Goal: Find specific page/section: Find specific page/section

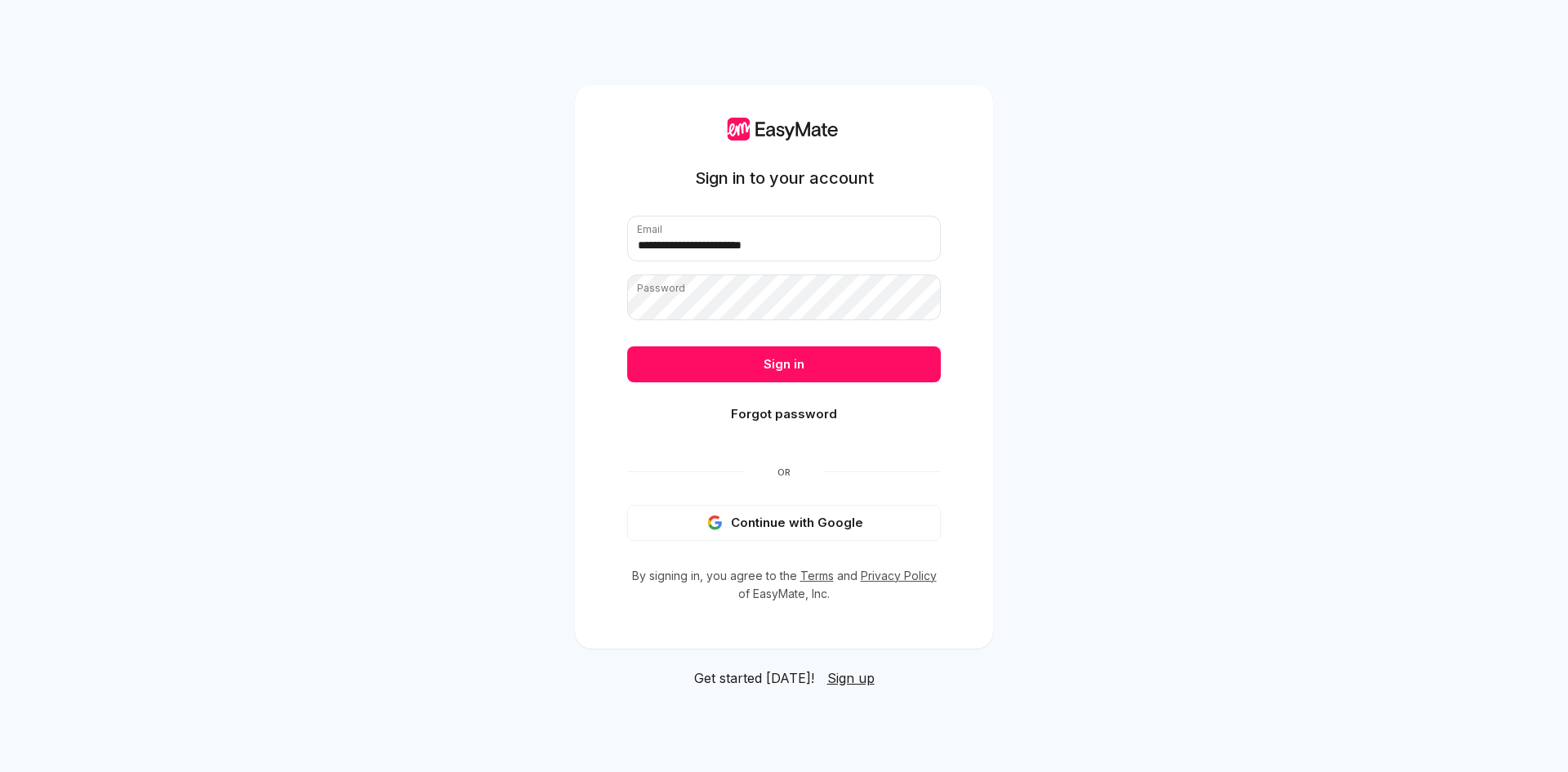
click at [774, 246] on input "**********" at bounding box center [784, 239] width 313 height 46
type input "**********"
click at [780, 365] on button "Sign in" at bounding box center [784, 364] width 313 height 36
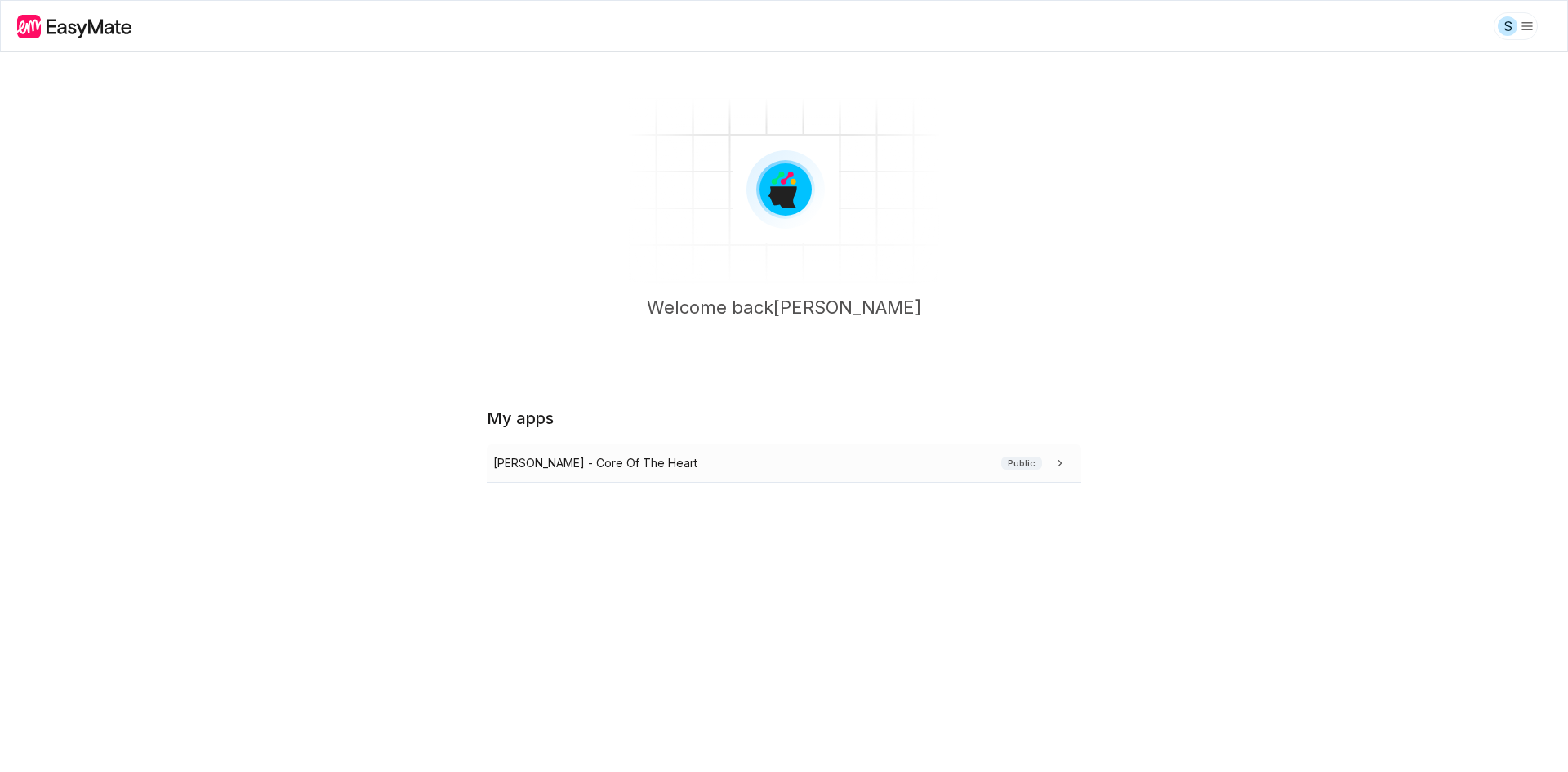
click at [694, 472] on div "[PERSON_NAME] - Core Of The Heart Public" at bounding box center [781, 463] width 575 height 18
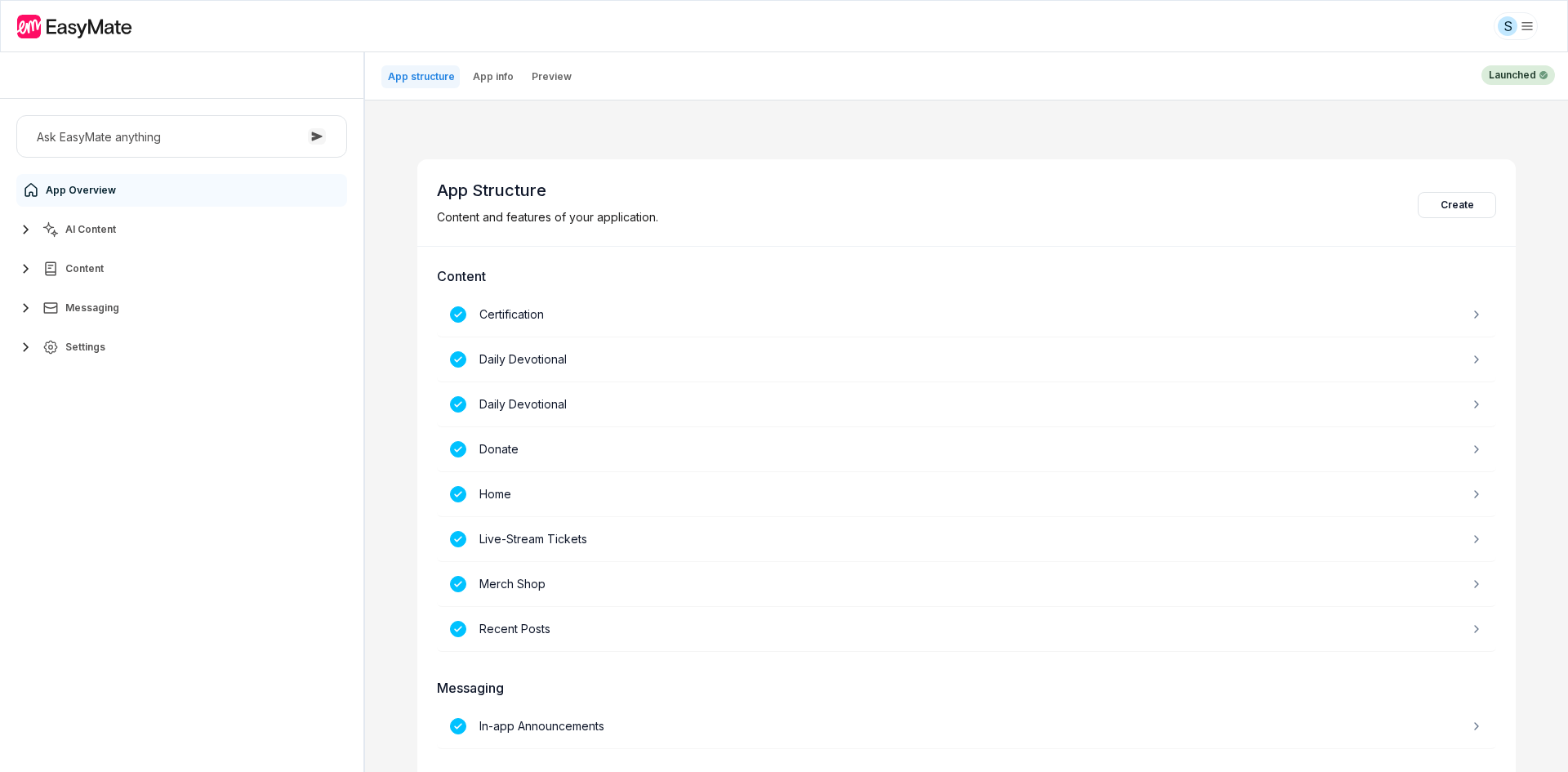
click at [51, 264] on icon "button" at bounding box center [51, 268] width 16 height 16
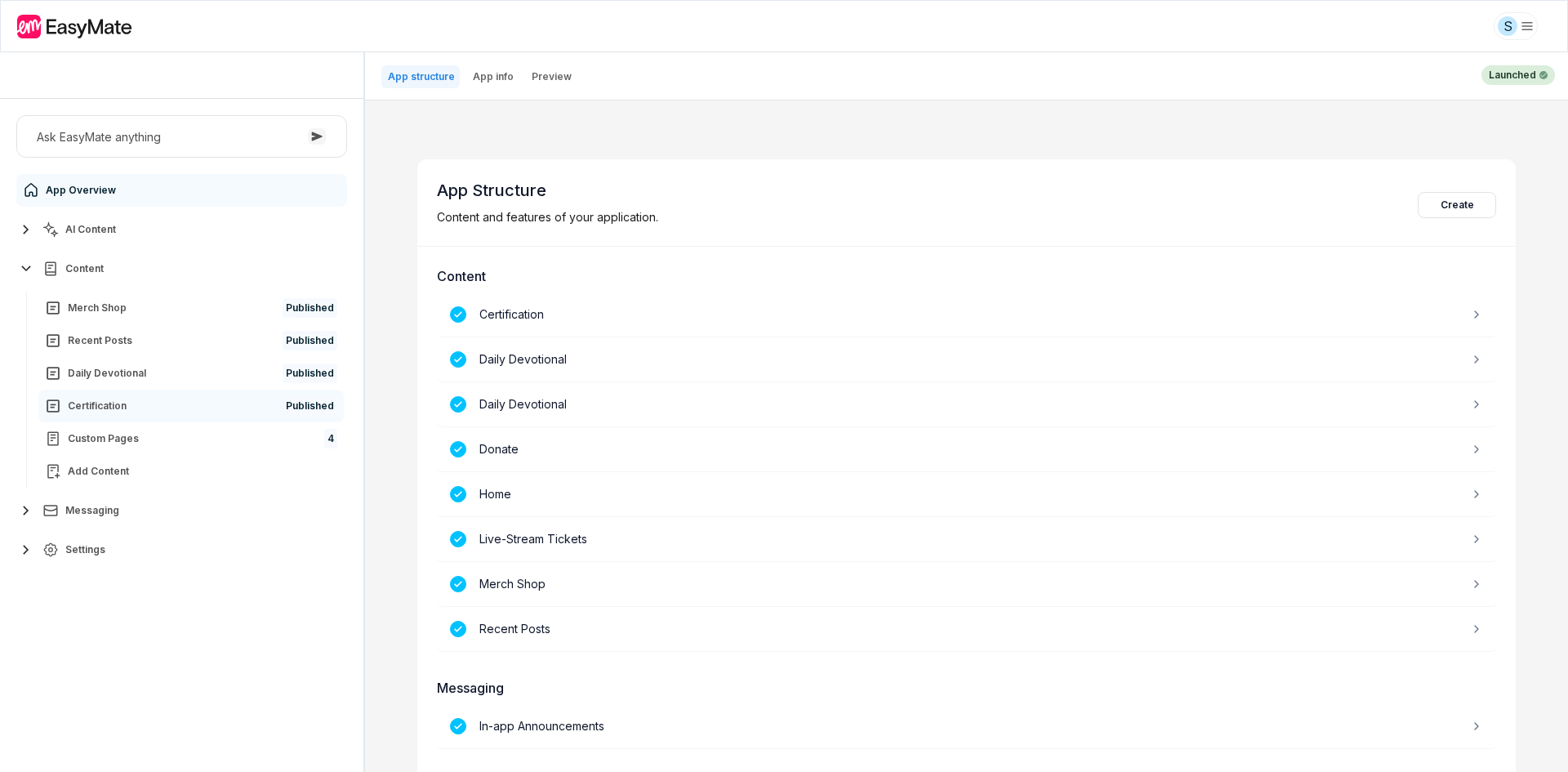
click at [142, 414] on link "Certification Published" at bounding box center [191, 406] width 305 height 33
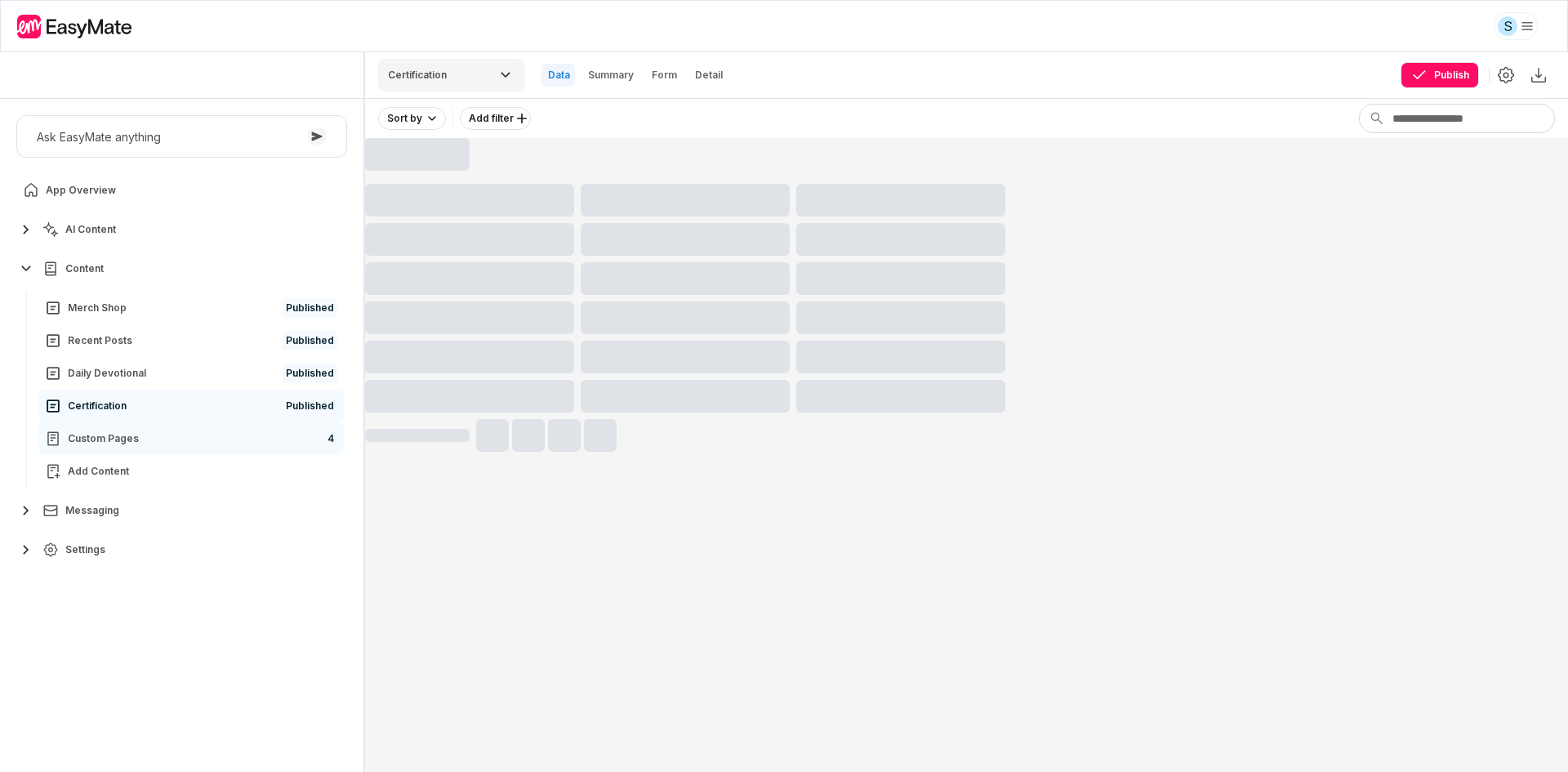
click at [199, 432] on link "Custom Pages 4" at bounding box center [191, 439] width 305 height 33
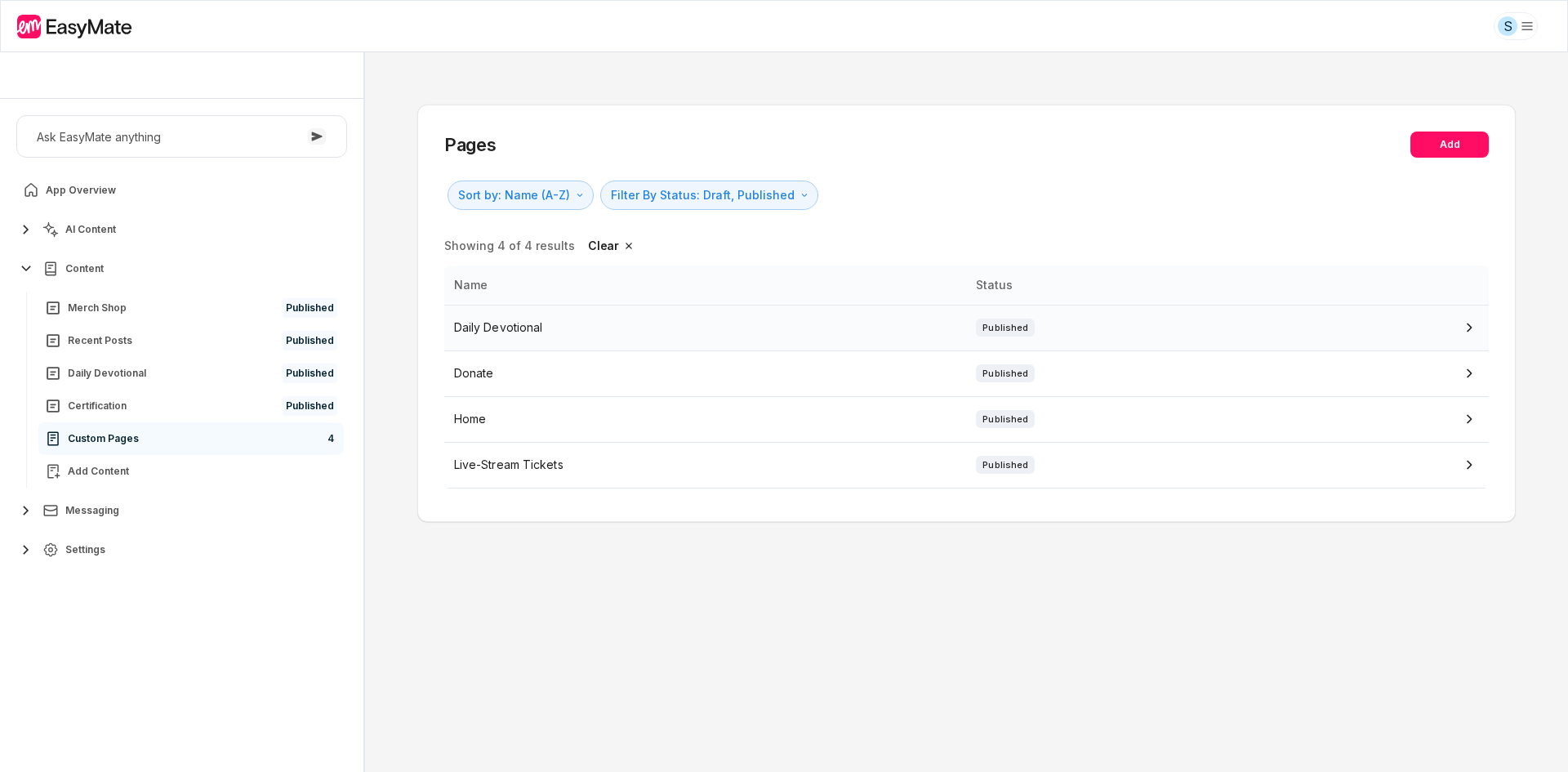
click at [1467, 322] on icon at bounding box center [1469, 328] width 20 height 20
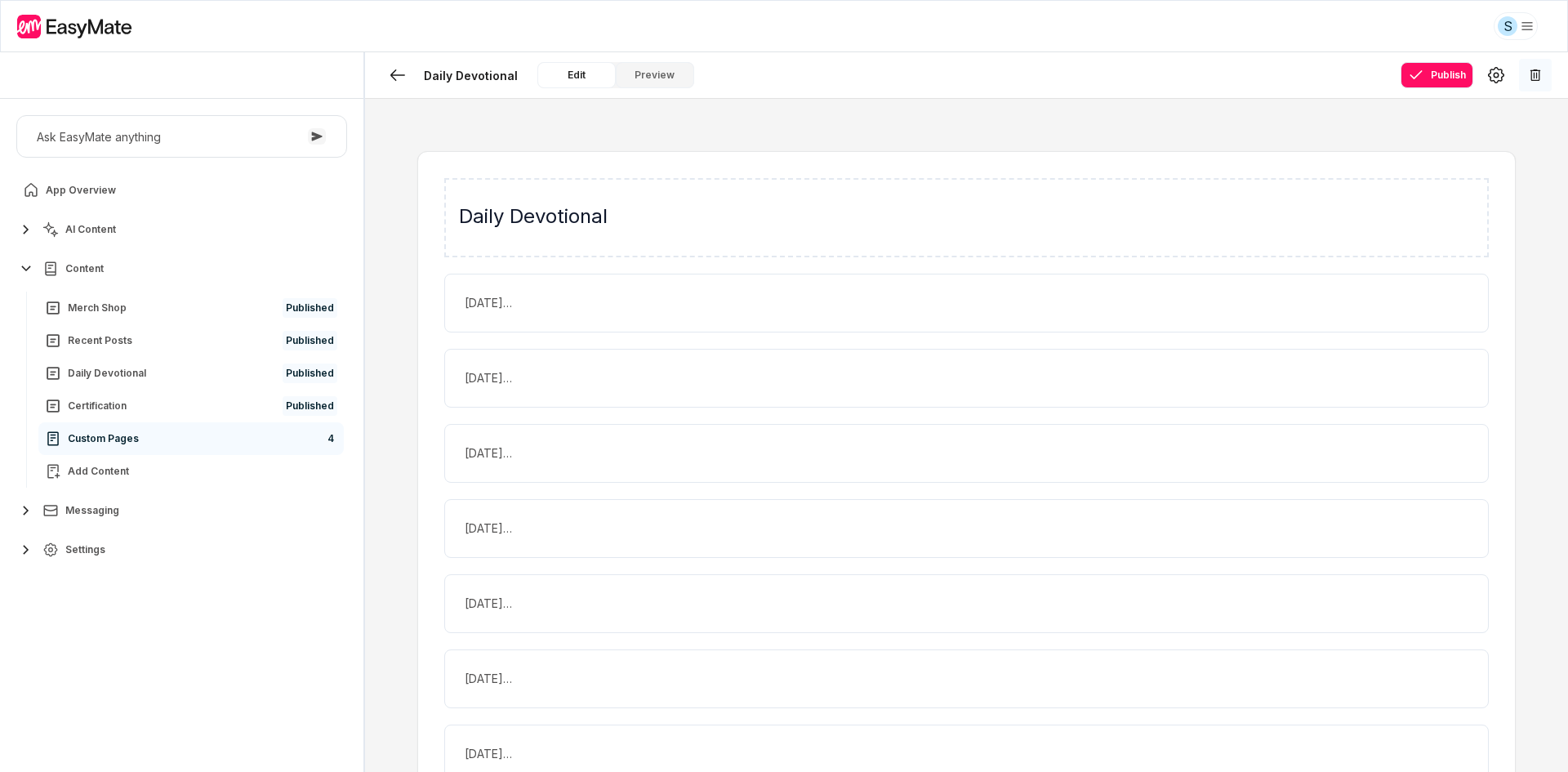
click at [1546, 76] on button at bounding box center [1535, 75] width 33 height 33
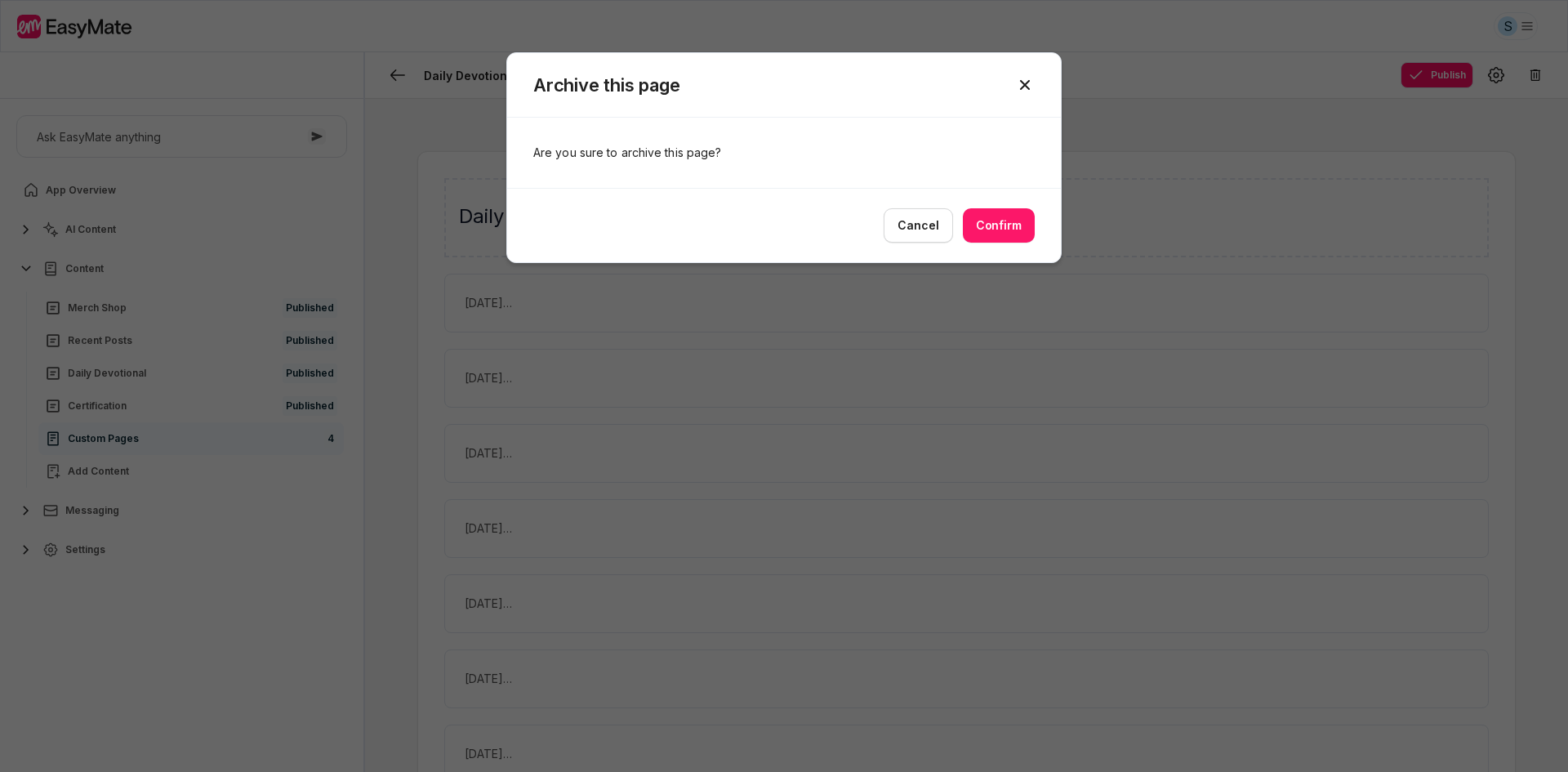
click at [901, 165] on p "Are you sure to archive this page?" at bounding box center [784, 142] width 502 height 51
click at [679, 332] on div at bounding box center [784, 386] width 1568 height 772
click at [684, 322] on div at bounding box center [784, 386] width 1568 height 772
click at [1020, 87] on icon at bounding box center [1025, 85] width 20 height 20
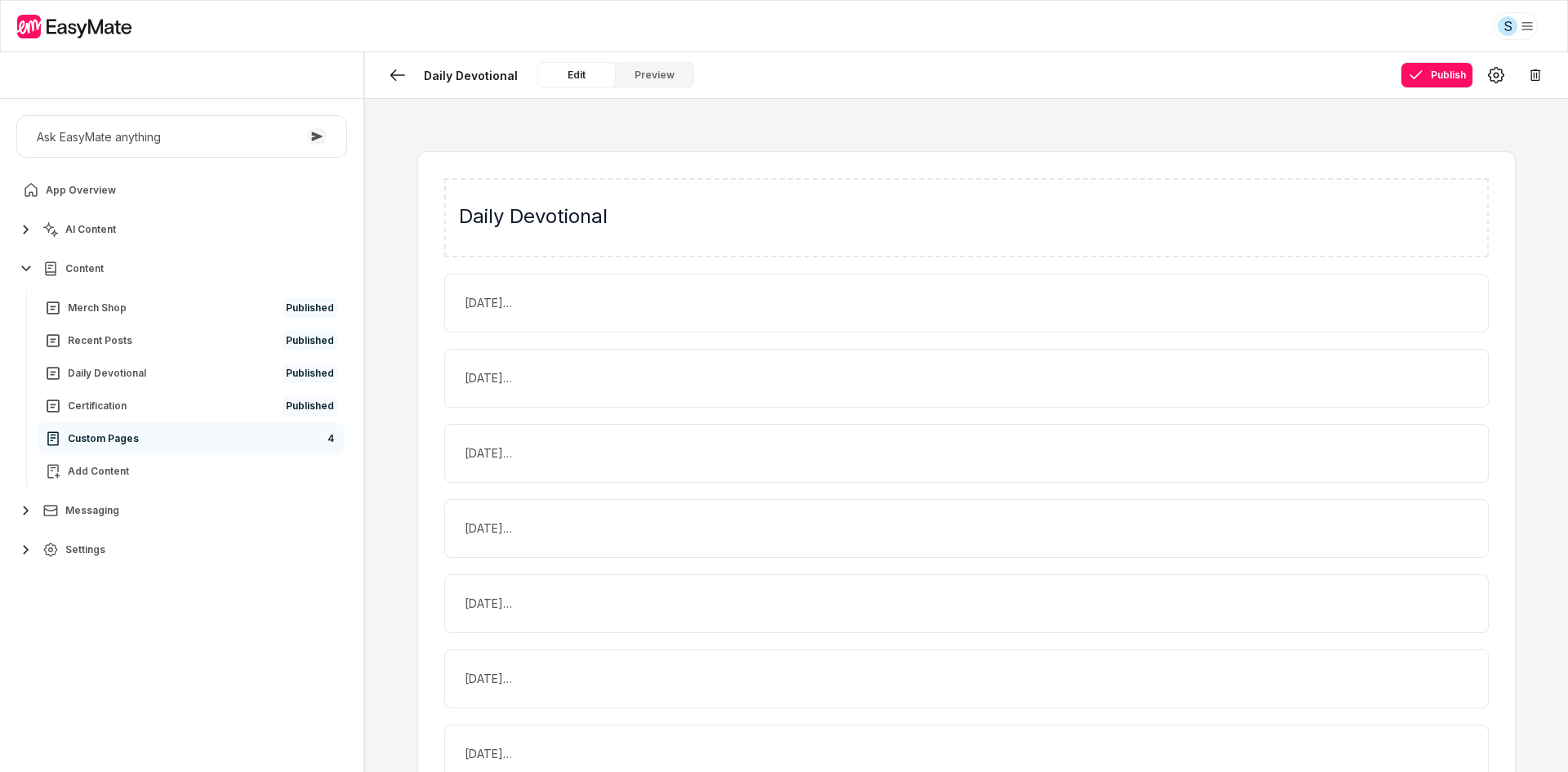
click at [986, 107] on div "Daily Devotional [DATE] Spiritual Alignment (Weekly Devo 07/21) [PERSON_NAME] 3…" at bounding box center [966, 435] width 1203 height 673
click at [207, 197] on link "App Overview" at bounding box center [181, 190] width 331 height 33
type textarea "*"
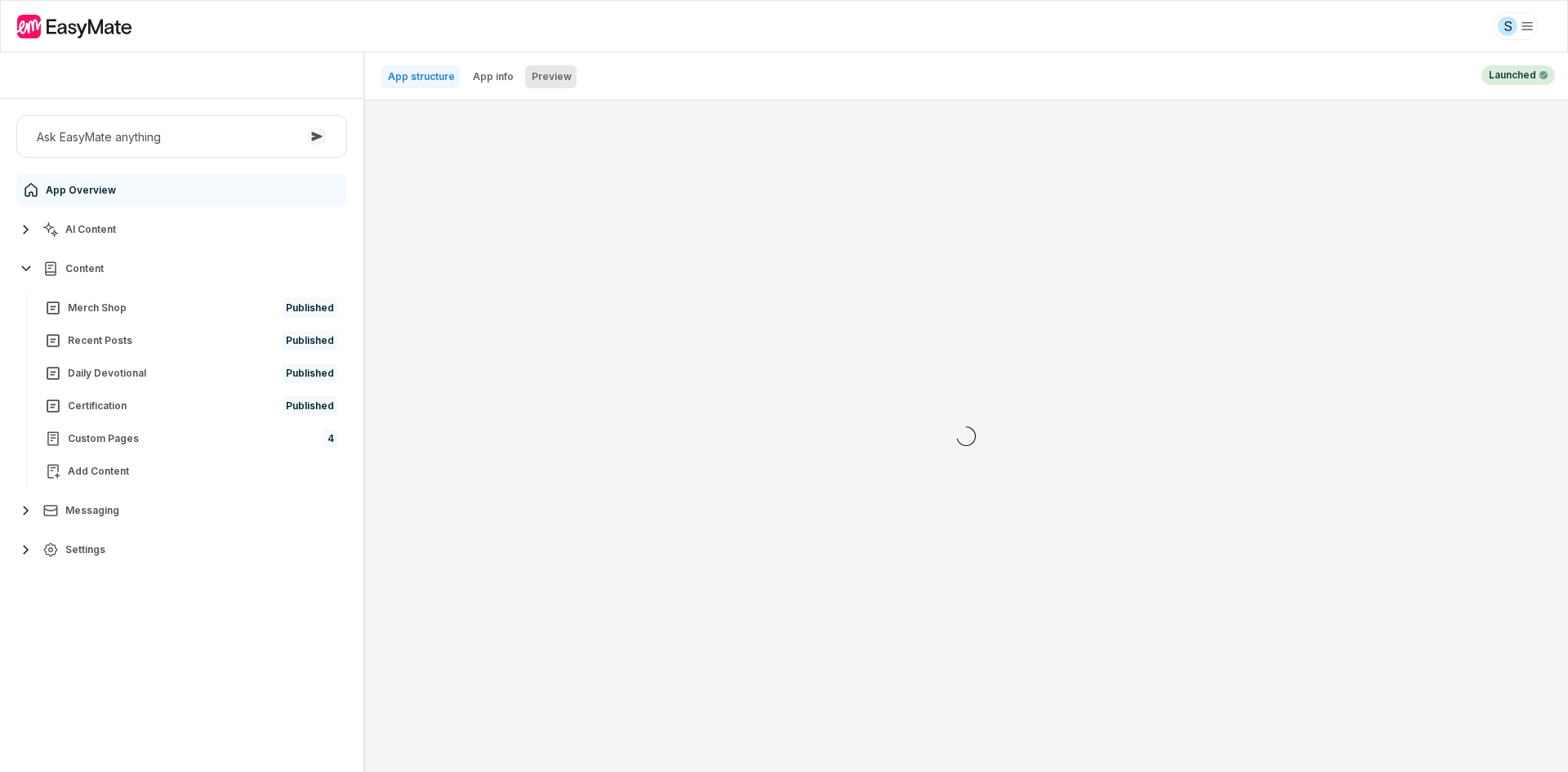
click at [527, 78] on button "Preview" at bounding box center [551, 77] width 51 height 23
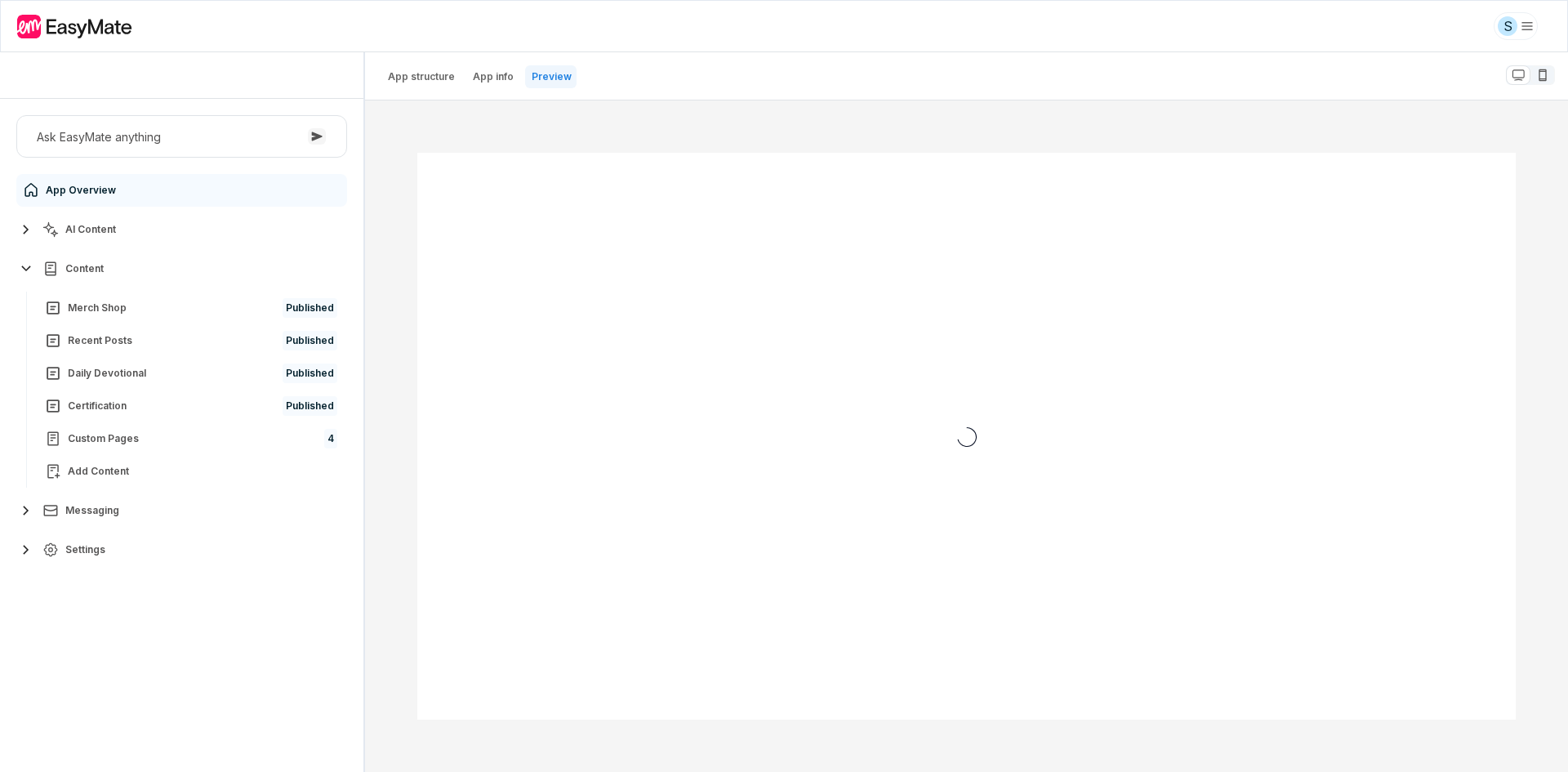
click at [396, 232] on div at bounding box center [966, 436] width 1203 height 672
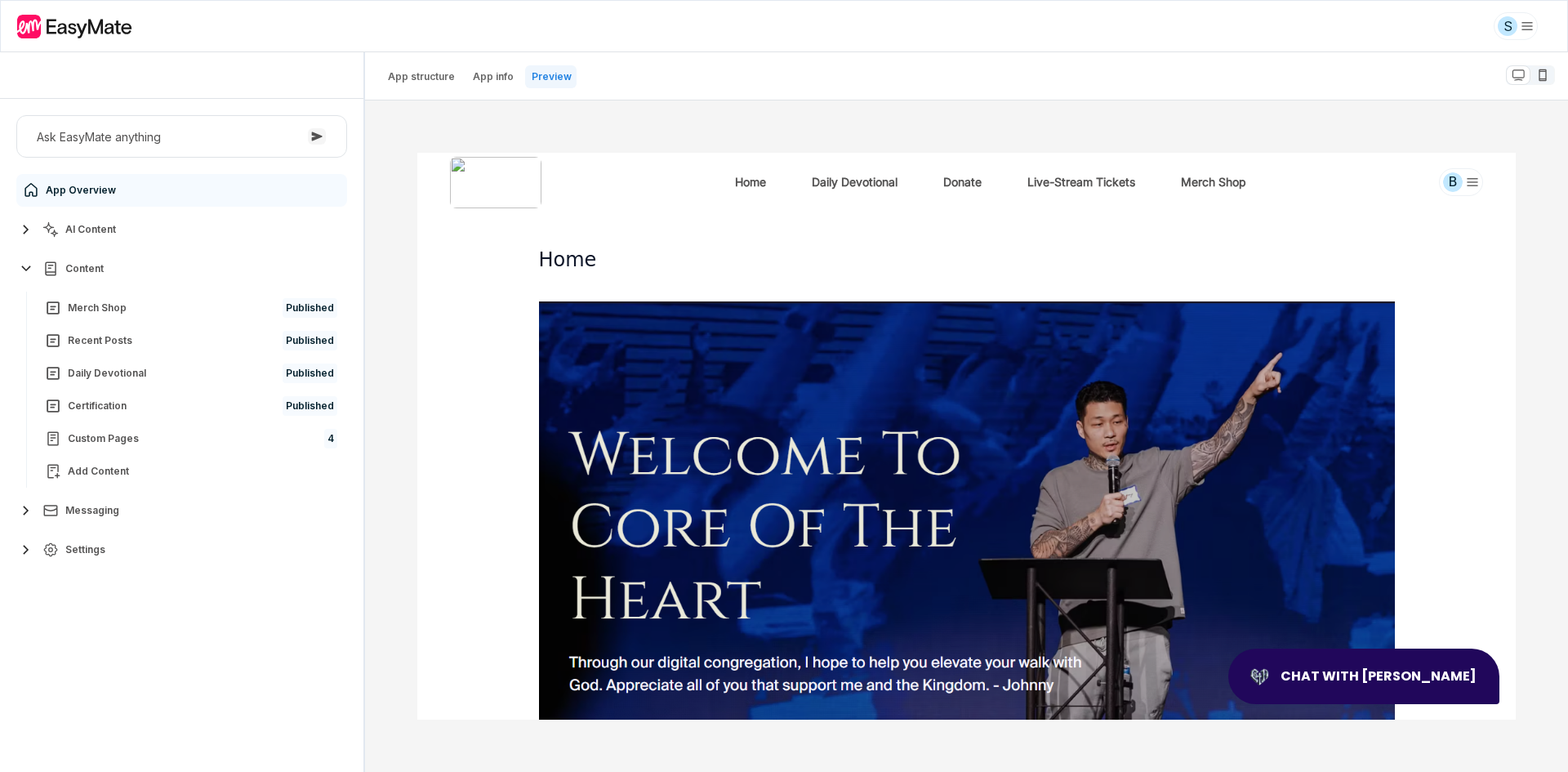
click at [384, 243] on div at bounding box center [966, 436] width 1203 height 672
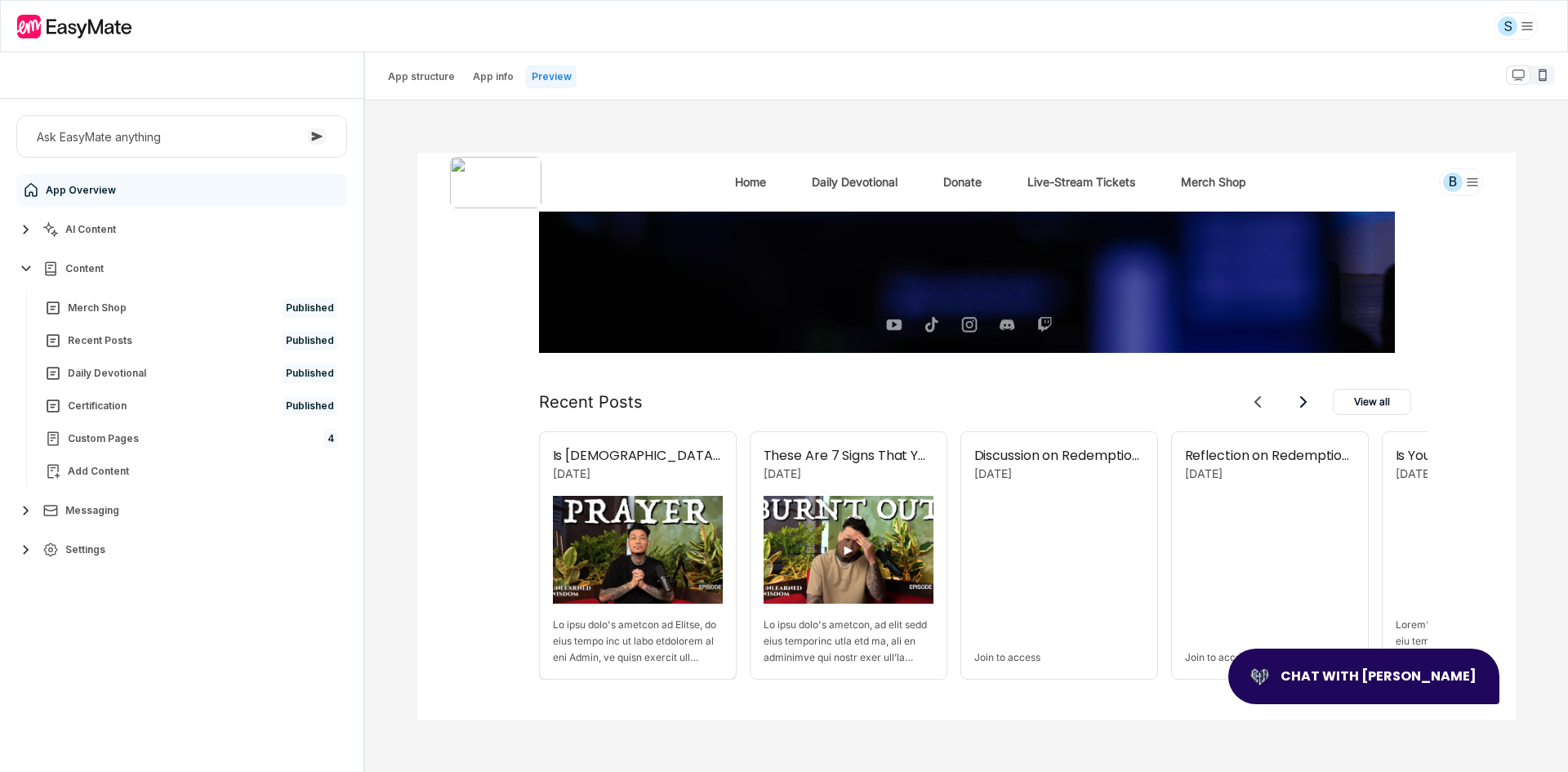
scroll to position [722, 0]
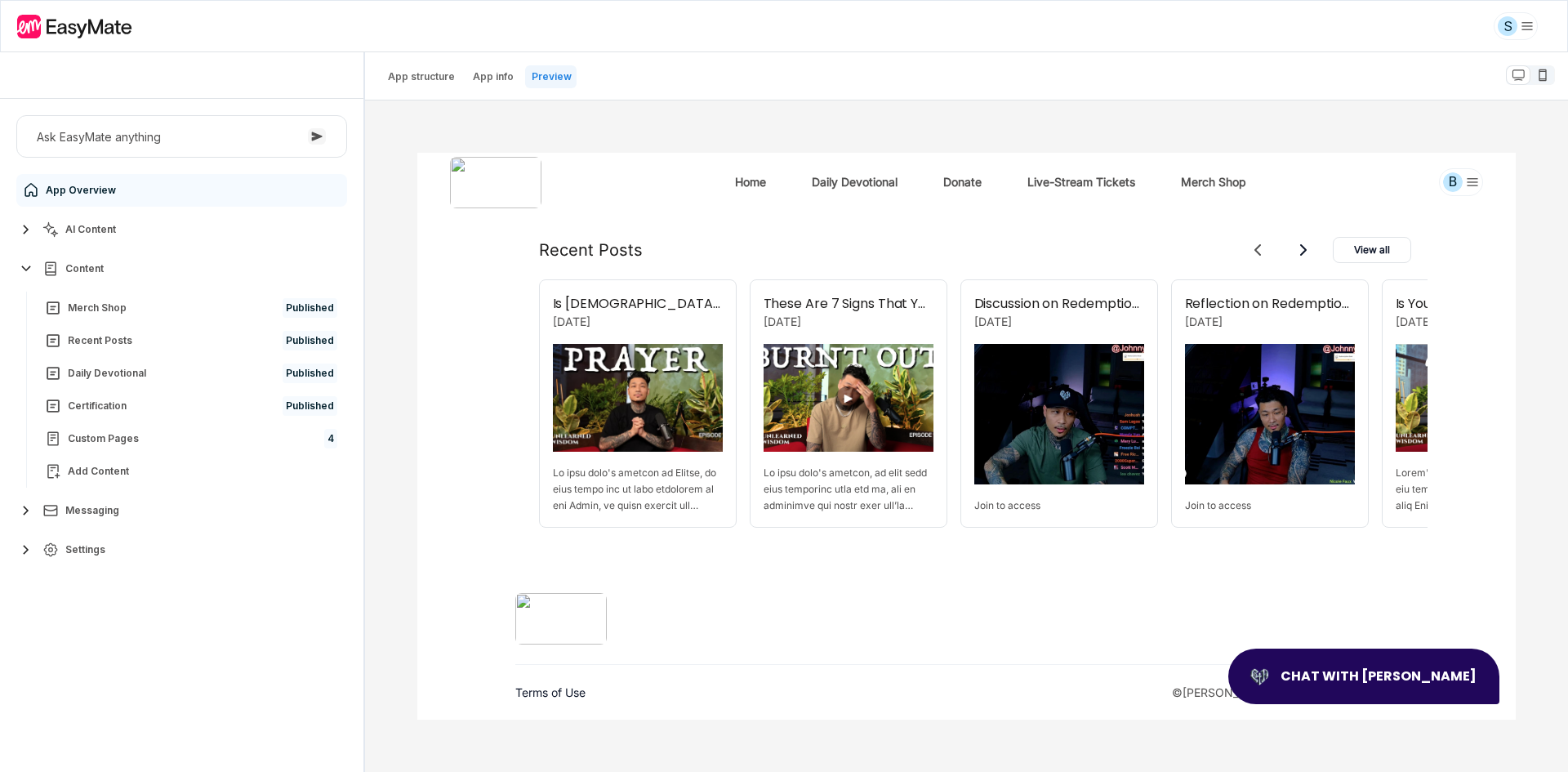
click at [665, 623] on div at bounding box center [966, 629] width 903 height 72
click at [1363, 245] on button "View all" at bounding box center [1371, 250] width 78 height 26
drag, startPoint x: 1488, startPoint y: 907, endPoint x: 911, endPoint y: 594, distance: 656.4
drag, startPoint x: 495, startPoint y: 442, endPoint x: 1157, endPoint y: 757, distance: 733.1
click at [1157, 757] on div at bounding box center [966, 436] width 1203 height 672
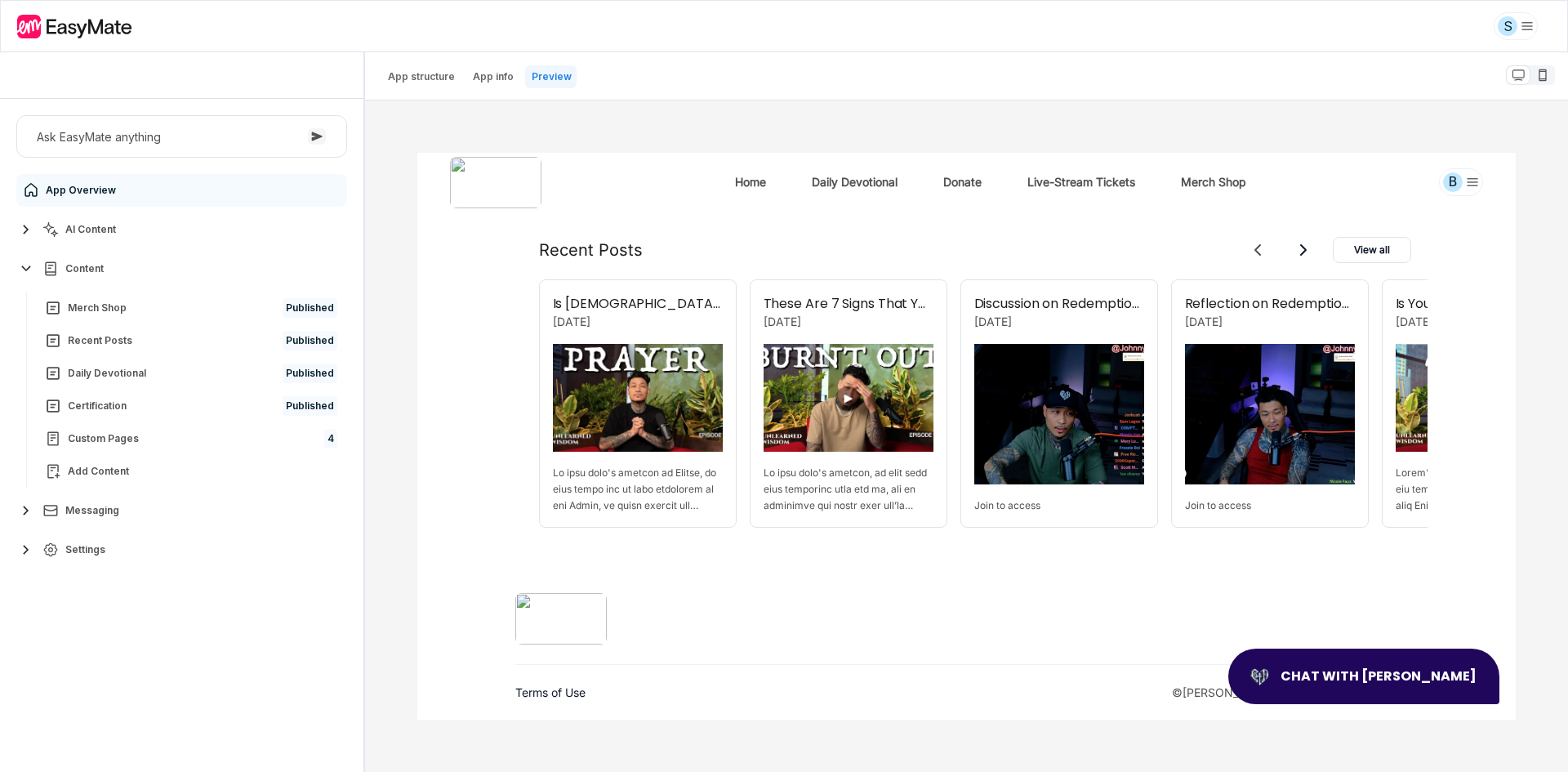
click at [1105, 709] on div "Terms of Use © [PERSON_NAME] - Core Of The Heart 2025" at bounding box center [965, 643] width 1098 height 154
click at [954, 698] on div "Terms of Use © [PERSON_NAME] - Core Of The Heart 2025" at bounding box center [966, 693] width 903 height 16
click at [939, 583] on div "Terms of Use © [PERSON_NAME] - Core Of The Heart 2025" at bounding box center [965, 643] width 1098 height 154
click at [958, 608] on div at bounding box center [966, 629] width 903 height 72
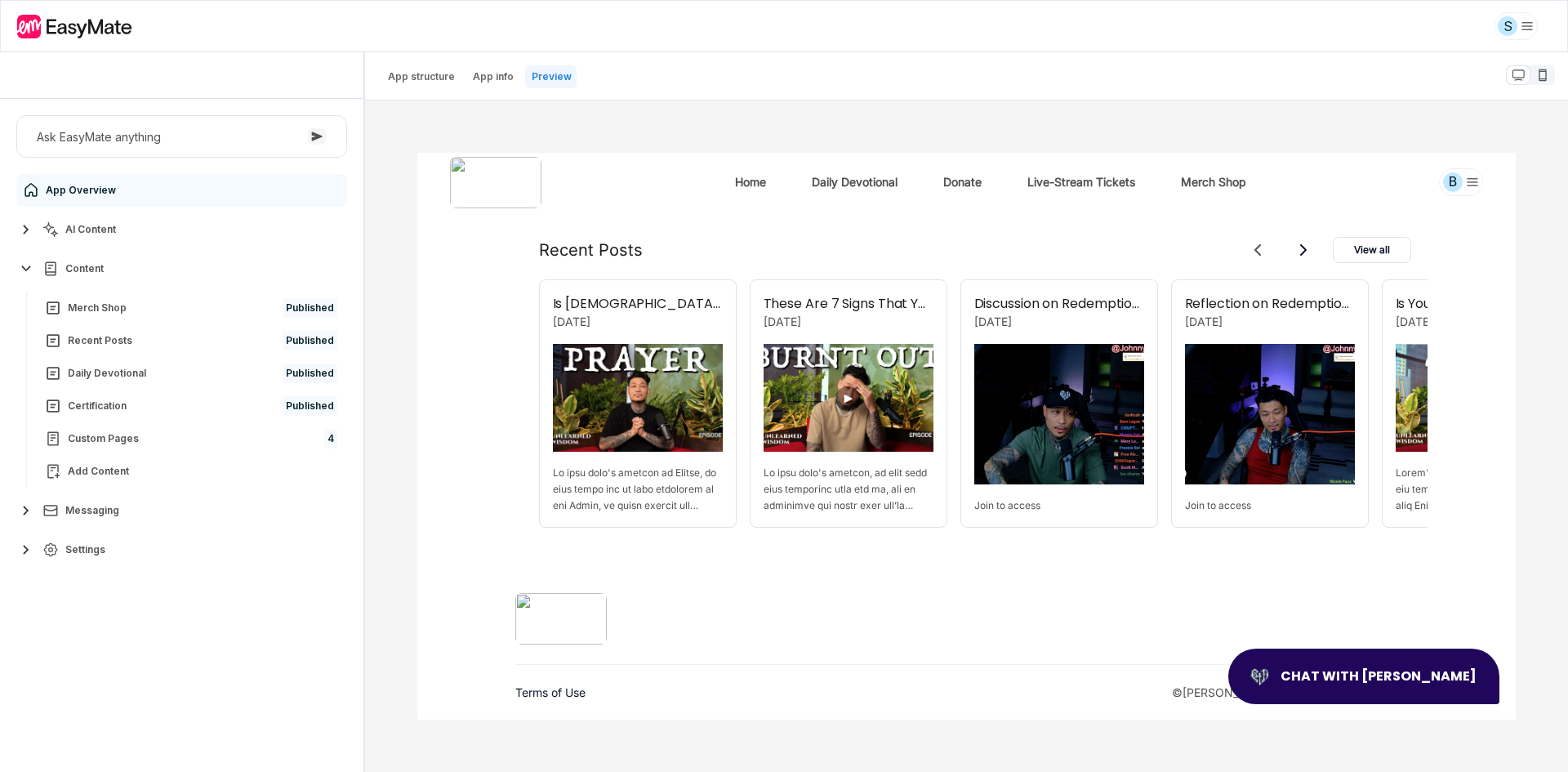
click at [440, 472] on div "Home Recent Posts View all Is [DEMOGRAPHIC_DATA] Ignoring Your Prayers? | #015 …" at bounding box center [965, 28] width 1098 height 1078
